Goal: Navigation & Orientation: Go to known website

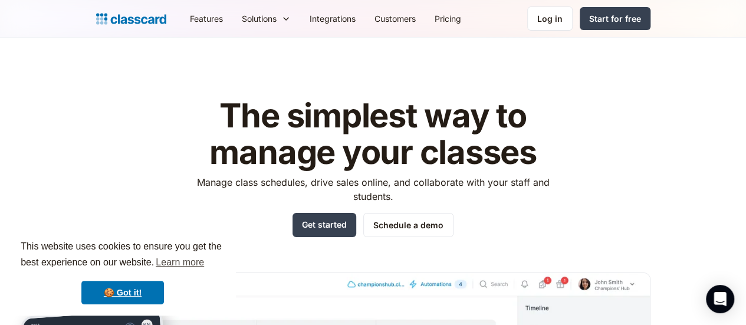
click at [544, 19] on nav "Features Resources Blog The latest industry news, updates and info. Customer st…" at bounding box center [415, 18] width 470 height 27
click at [562, 14] on div "Log in" at bounding box center [549, 18] width 25 height 12
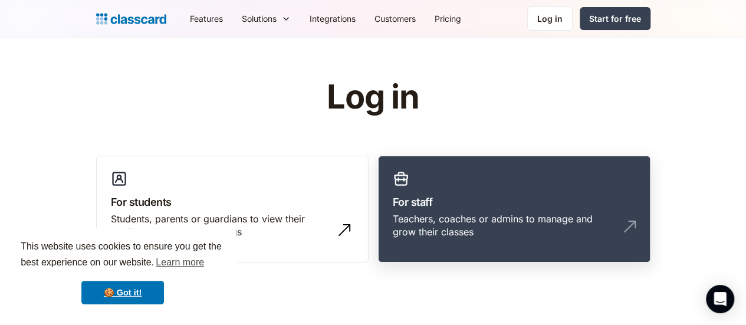
click at [535, 226] on div "Teachers, coaches or admins to manage and grow their classes" at bounding box center [514, 230] width 243 height 36
